Goal: Information Seeking & Learning: Learn about a topic

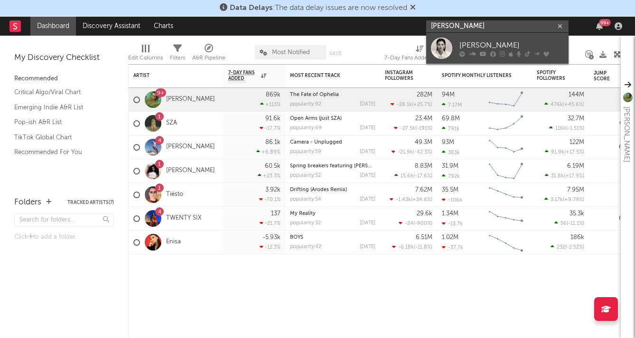
type input "[PERSON_NAME]"
click at [468, 43] on div "[PERSON_NAME]" at bounding box center [512, 44] width 104 height 11
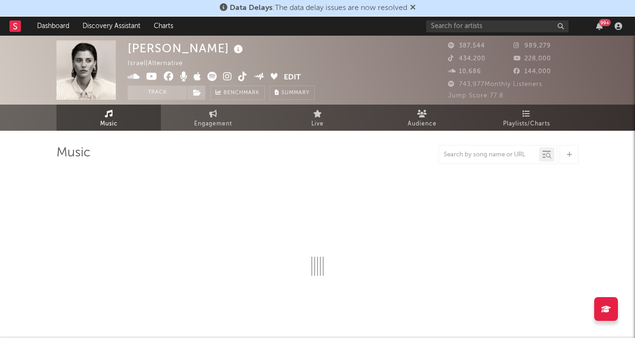
select select "6m"
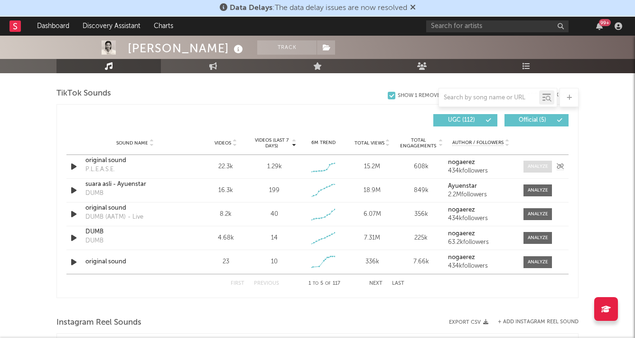
scroll to position [640, 0]
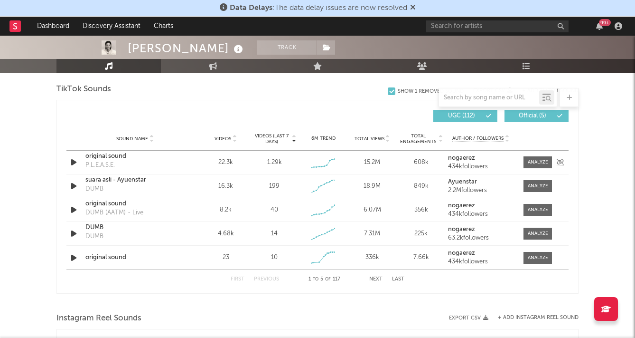
click at [542, 152] on div "Sound Name original sound P.L.E.A.S.E. Videos 22.3k Videos (last 7 days) 1.29k …" at bounding box center [317, 162] width 502 height 23
click at [541, 156] on span at bounding box center [538, 162] width 28 height 12
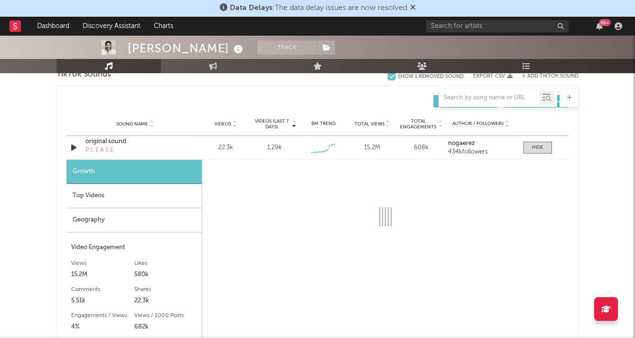
scroll to position [657, 0]
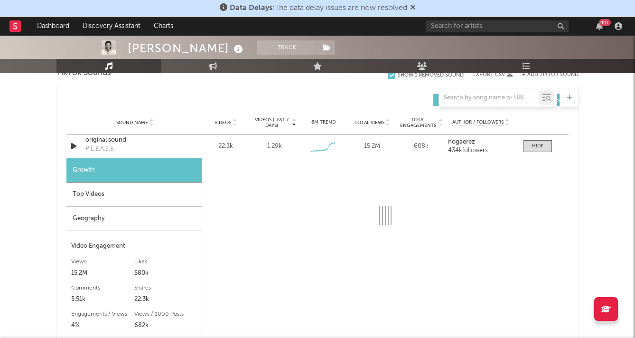
select select "6m"
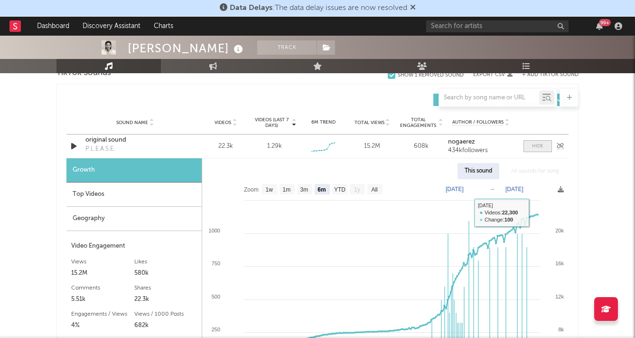
click at [535, 141] on span at bounding box center [538, 146] width 28 height 12
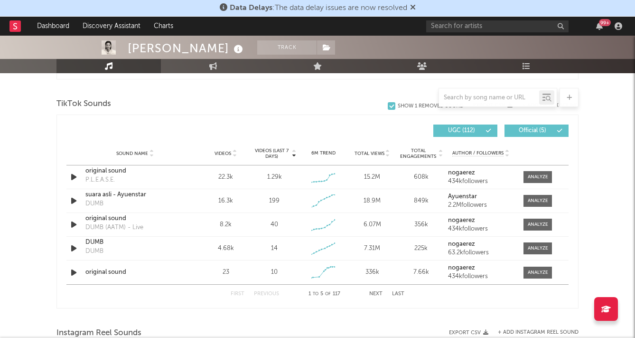
scroll to position [629, 0]
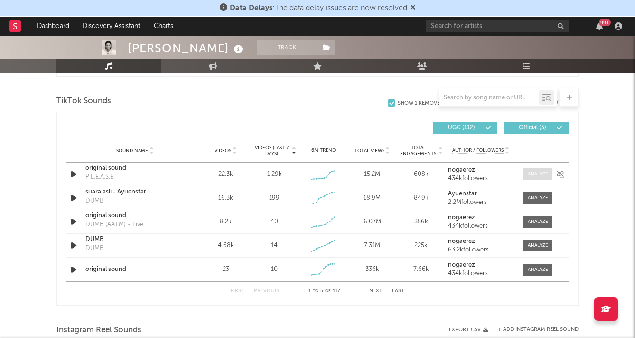
click at [537, 179] on span at bounding box center [538, 174] width 28 height 12
select select "6m"
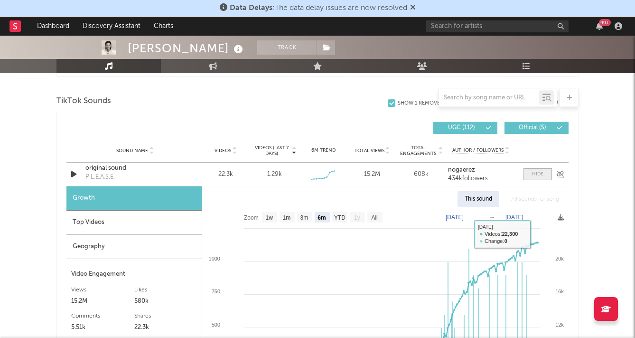
click at [545, 172] on span at bounding box center [538, 174] width 28 height 12
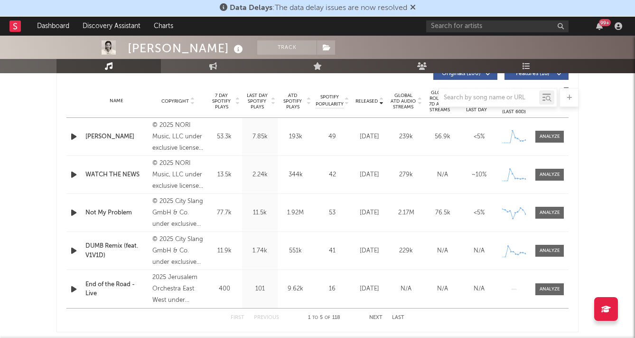
scroll to position [47, 0]
